Goal: Information Seeking & Learning: Learn about a topic

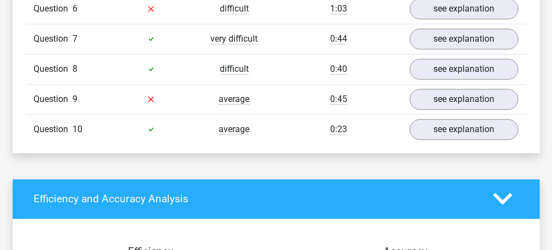
scroll to position [1055, 0]
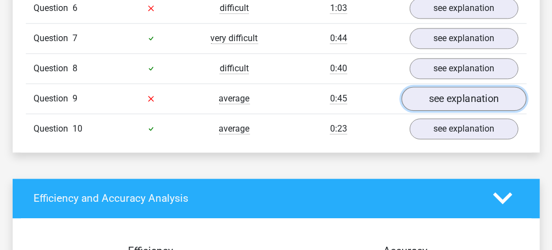
click at [443, 96] on link "see explanation" at bounding box center [464, 99] width 125 height 24
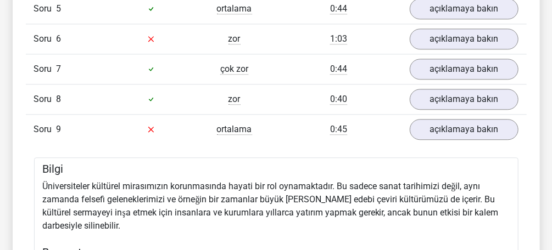
scroll to position [1011, 0]
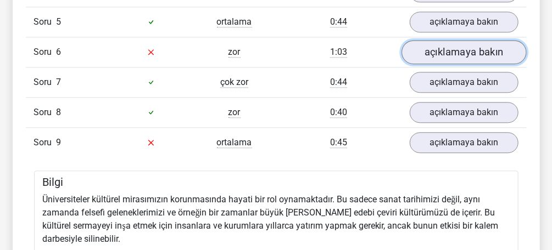
click at [451, 47] on link "açıklamaya bakın" at bounding box center [464, 52] width 125 height 24
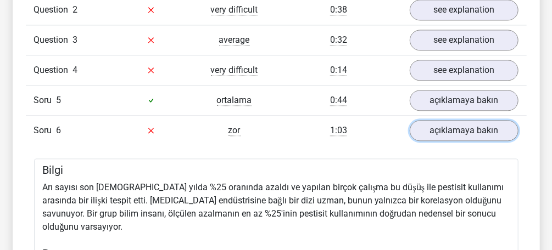
scroll to position [923, 0]
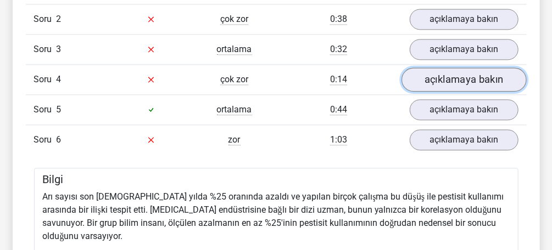
click at [438, 73] on link "açıklamaya bakın" at bounding box center [464, 80] width 125 height 24
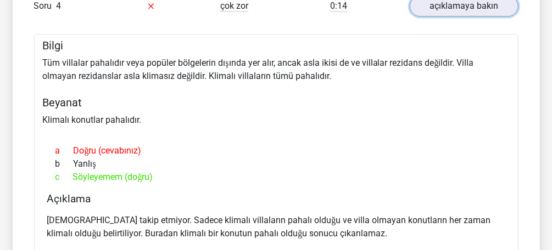
scroll to position [1011, 0]
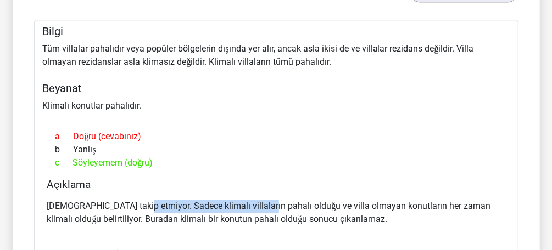
drag, startPoint x: 147, startPoint y: 198, endPoint x: 260, endPoint y: 196, distance: 112.6
click at [260, 200] on p "Sonuç takip etmiyor. Sadece klimalı villaların pahalı olduğu ve villa olmayan k…" at bounding box center [276, 213] width 458 height 26
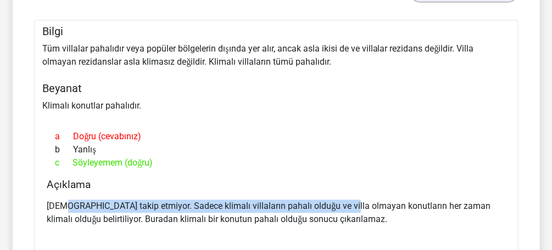
drag, startPoint x: 66, startPoint y: 205, endPoint x: 346, endPoint y: 206, distance: 279.1
click at [346, 206] on p "Sonuç takip etmiyor. Sadece klimalı villaların pahalı olduğu ve villa olmayan k…" at bounding box center [276, 213] width 458 height 26
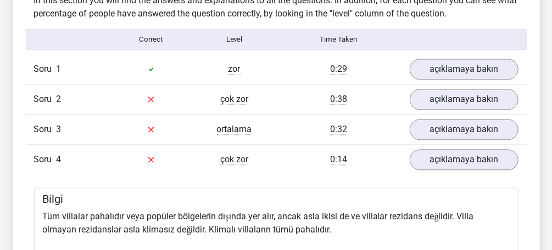
scroll to position [835, 0]
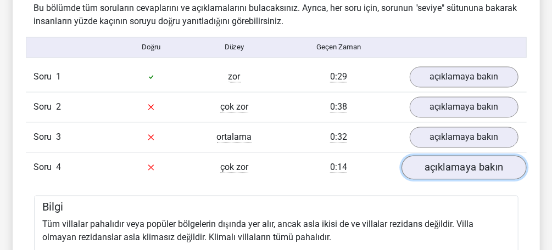
click at [452, 164] on link "açıklamaya bakın" at bounding box center [464, 167] width 125 height 24
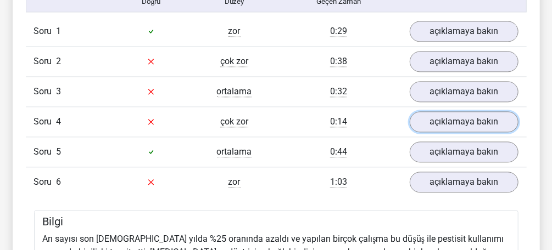
scroll to position [879, 0]
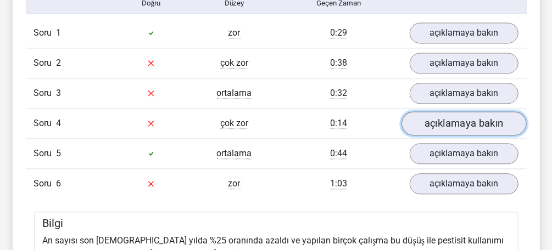
click at [446, 113] on link "açıklamaya bakın" at bounding box center [464, 124] width 125 height 24
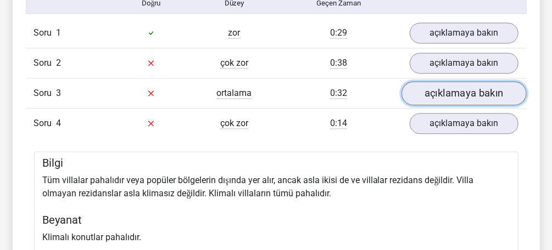
click at [442, 88] on link "açıklamaya bakın" at bounding box center [464, 93] width 125 height 24
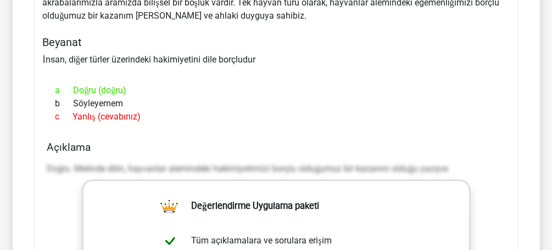
scroll to position [967, 0]
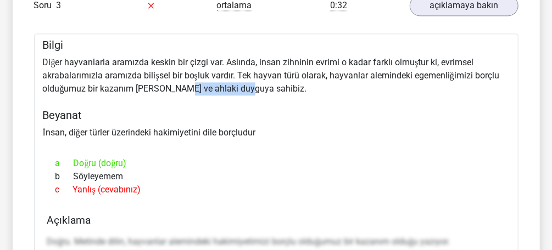
drag, startPoint x: 173, startPoint y: 86, endPoint x: 240, endPoint y: 81, distance: 67.2
click at [240, 81] on font "Diğer hayvanlarla aramızda keskin bir çizgi var. Aslında, insan zihninin evrimi…" at bounding box center [271, 75] width 457 height 37
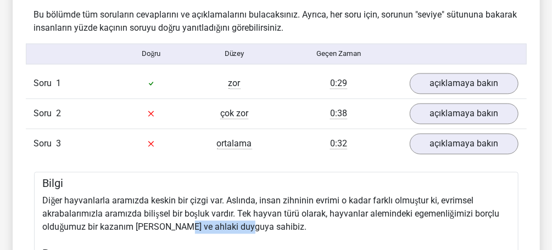
scroll to position [791, 0]
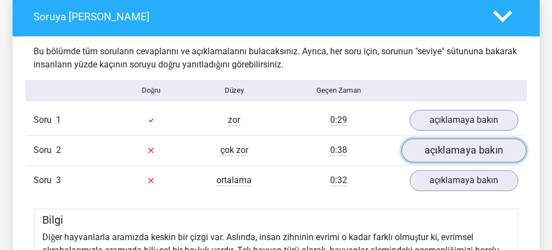
click at [448, 143] on link "açıklamaya bakın" at bounding box center [464, 151] width 125 height 24
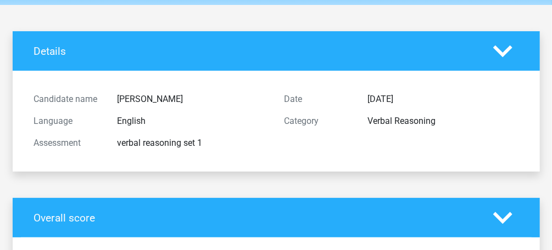
scroll to position [0, 0]
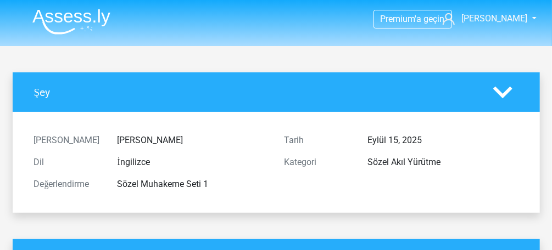
click at [46, 19] on img at bounding box center [71, 22] width 78 height 26
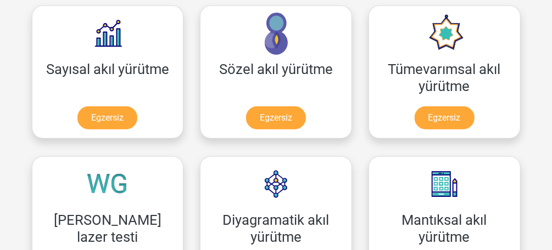
scroll to position [176, 0]
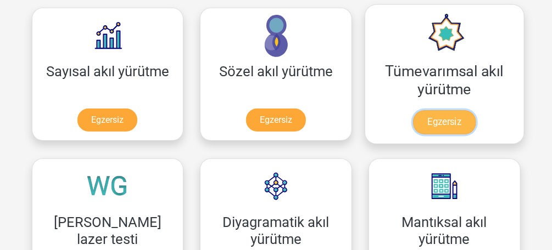
click at [413, 118] on link "Egzersiz" at bounding box center [444, 122] width 63 height 24
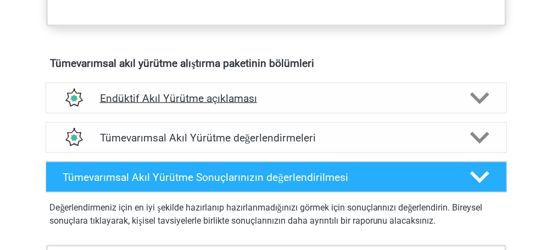
scroll to position [571, 0]
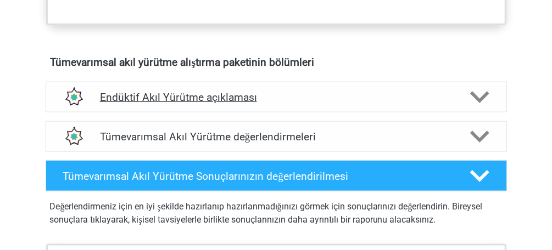
click at [473, 92] on polygon at bounding box center [479, 98] width 19 height 12
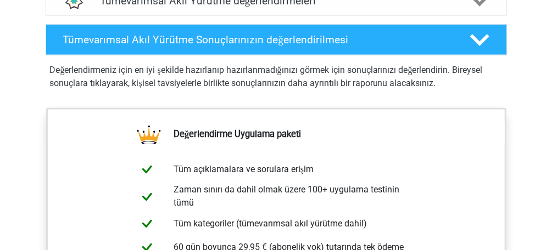
scroll to position [791, 0]
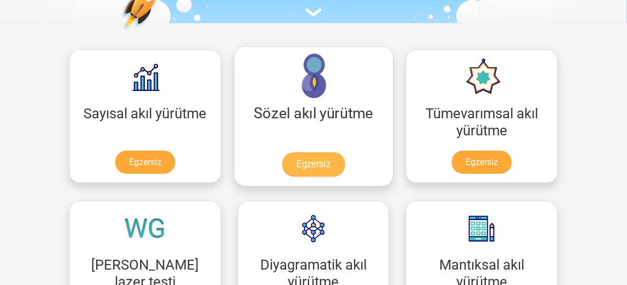
scroll to position [149, 0]
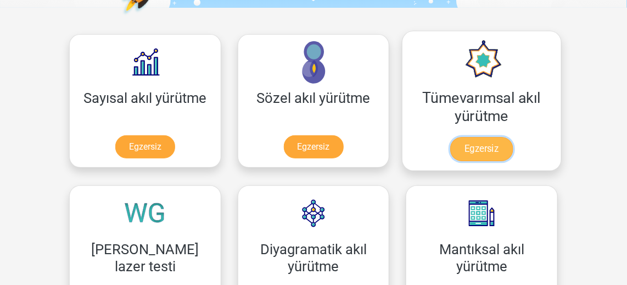
click at [450, 148] on link "Egzersiz" at bounding box center [481, 149] width 63 height 24
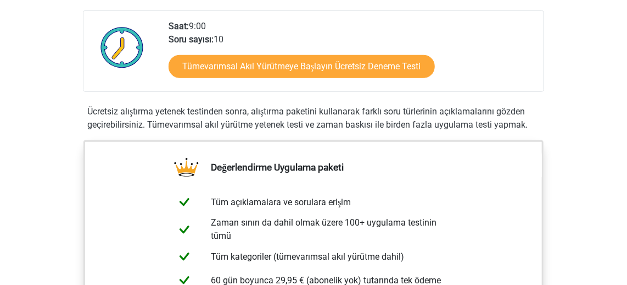
scroll to position [249, 0]
